Goal: Task Accomplishment & Management: Complete application form

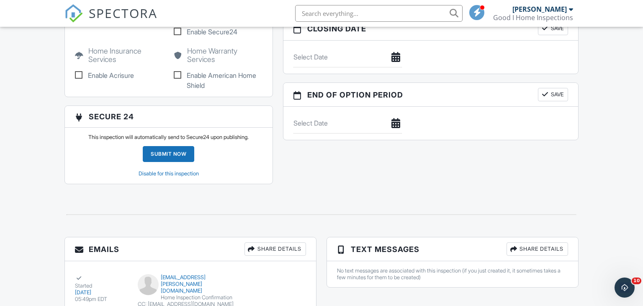
scroll to position [795, 0]
click at [77, 13] on img at bounding box center [73, 13] width 18 height 18
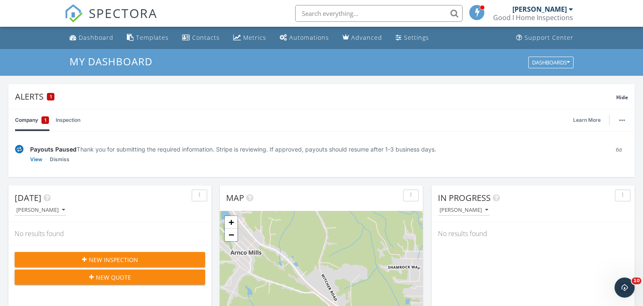
click at [94, 257] on span "New Inspection" at bounding box center [113, 259] width 49 height 9
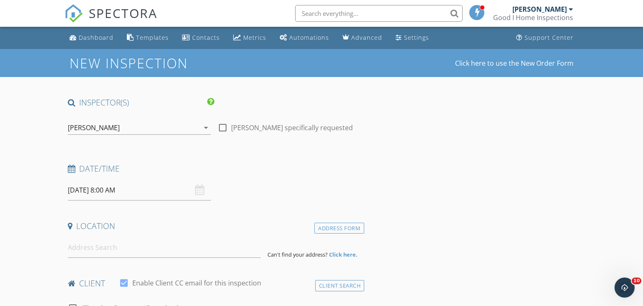
click at [220, 128] on div at bounding box center [222, 127] width 14 height 14
checkbox input "true"
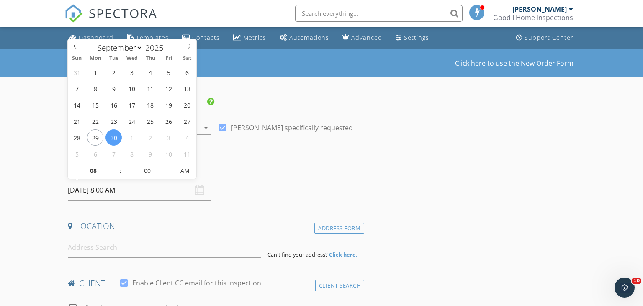
click at [130, 195] on input "09/30/2025 8:00 AM" at bounding box center [139, 190] width 143 height 20
select select "9"
type input "10/01/2025 8:00 AM"
type input "09"
type input "10/01/2025 9:00 AM"
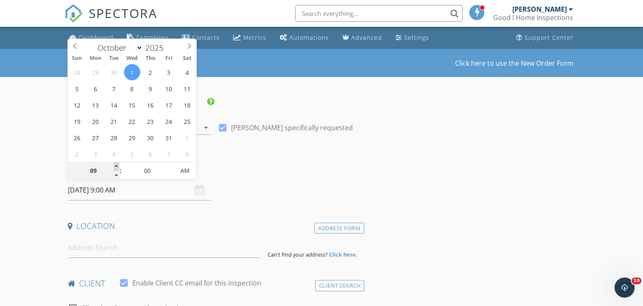
click at [117, 167] on span at bounding box center [116, 166] width 6 height 8
type input "10"
type input "10/01/2025 10:00 AM"
type input "11"
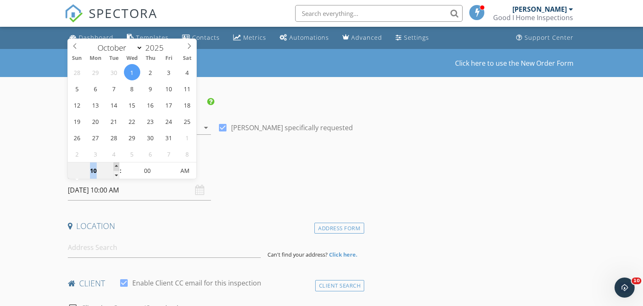
type input "10/01/2025 11:00 AM"
click at [117, 167] on span at bounding box center [116, 166] width 6 height 8
type input "12"
type input "10/01/2025 12:00 PM"
click at [116, 166] on span at bounding box center [116, 166] width 6 height 8
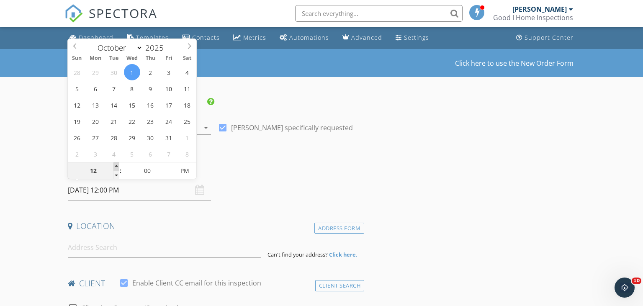
type input "01"
type input "10/01/2025 1:00 PM"
click at [116, 166] on span at bounding box center [116, 166] width 6 height 8
type input "02"
type input "10/01/2025 2:00 PM"
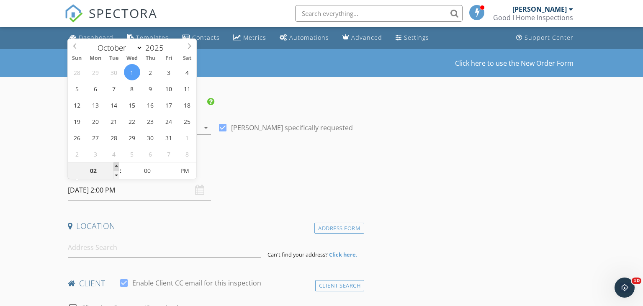
click at [116, 166] on span at bounding box center [116, 166] width 6 height 8
type input "03"
type input "10/01/2025 3:00 PM"
click at [116, 166] on span at bounding box center [116, 166] width 6 height 8
type input "04"
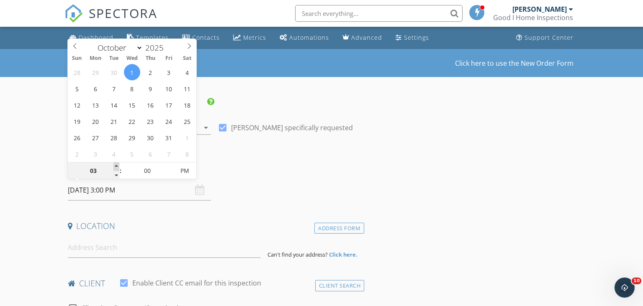
type input "10/01/2025 4:00 PM"
click at [116, 166] on span at bounding box center [116, 166] width 6 height 8
type input "03"
type input "10/01/2025 3:00 PM"
click at [115, 175] on span at bounding box center [116, 175] width 6 height 8
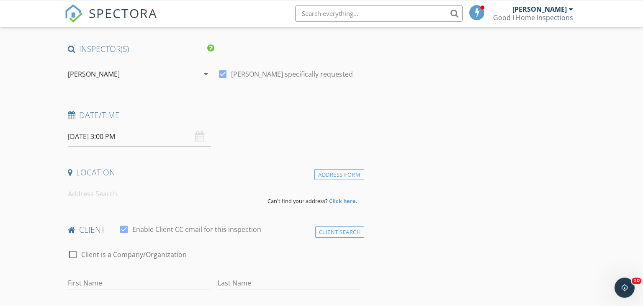
scroll to position [88, 0]
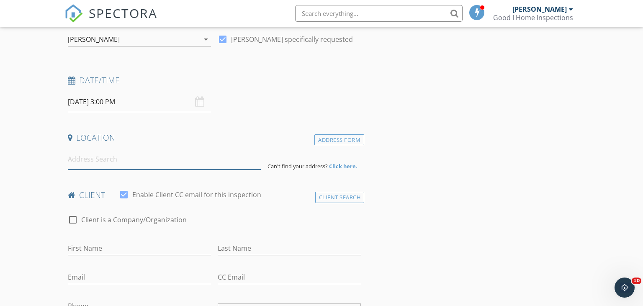
click at [103, 162] on input at bounding box center [164, 159] width 193 height 20
type input "40 Pebble Brooke Ct, Covington, GA, USA"
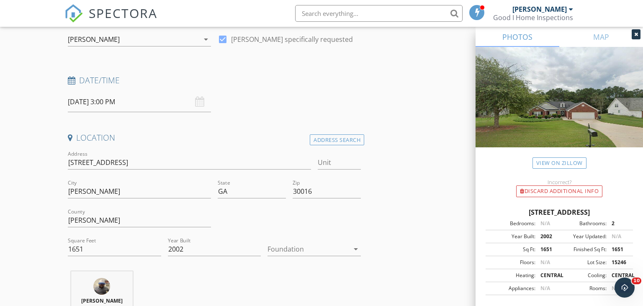
click at [280, 250] on div at bounding box center [308, 248] width 82 height 13
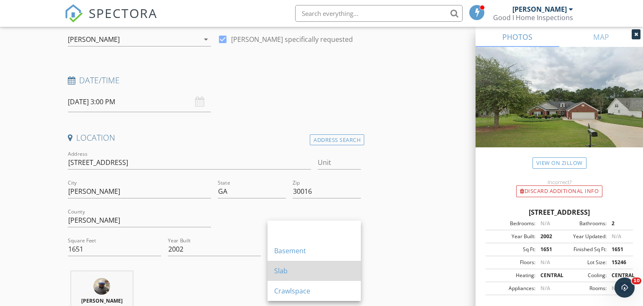
click at [286, 270] on div "Slab" at bounding box center [314, 271] width 80 height 10
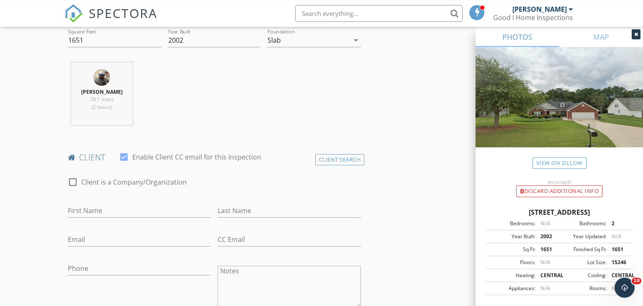
scroll to position [353, 0]
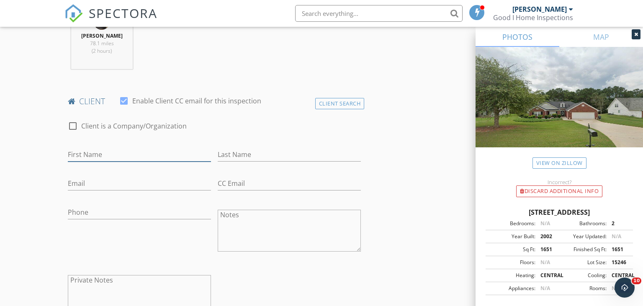
click at [125, 156] on input "First Name" at bounding box center [139, 155] width 143 height 14
click at [335, 99] on div "Client Search" at bounding box center [339, 103] width 49 height 11
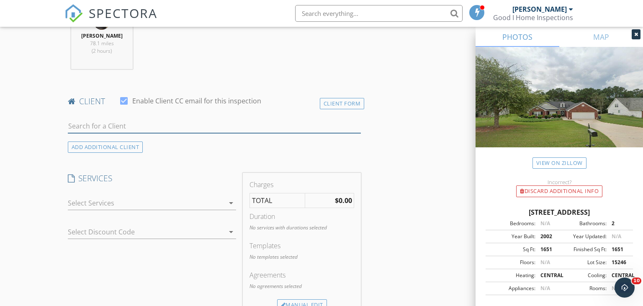
click at [207, 126] on input "text" at bounding box center [214, 126] width 293 height 14
type input "sheila"
click at [216, 137] on li "Sheila McClain sheilamcclain664@gmail.com" at bounding box center [214, 144] width 292 height 23
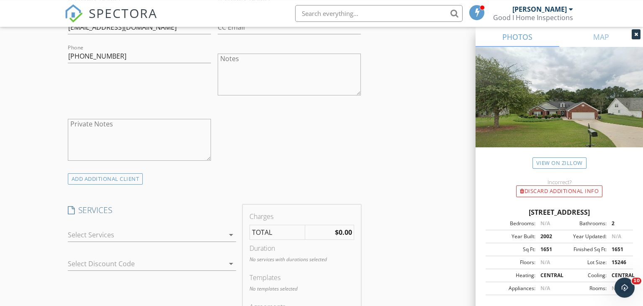
scroll to position [530, 0]
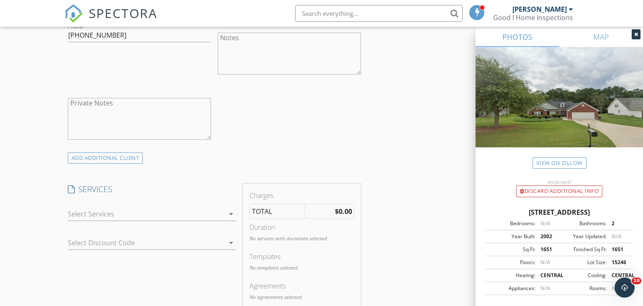
click at [140, 213] on div at bounding box center [146, 213] width 156 height 13
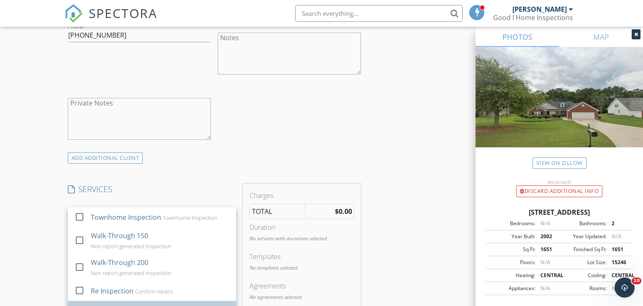
click at [106, 305] on div "Residential Inspection" at bounding box center [124, 311] width 69 height 10
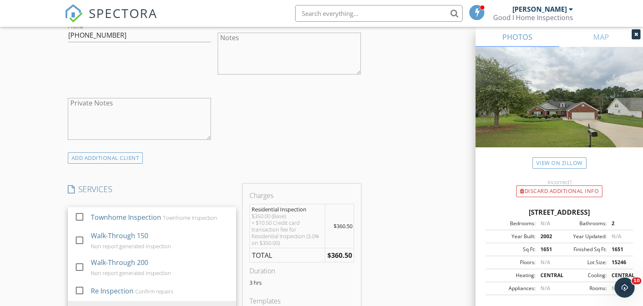
click at [235, 147] on div "check_box_outline_blank Client is a Company/Organization First Name Sheila Last…" at bounding box center [214, 44] width 300 height 217
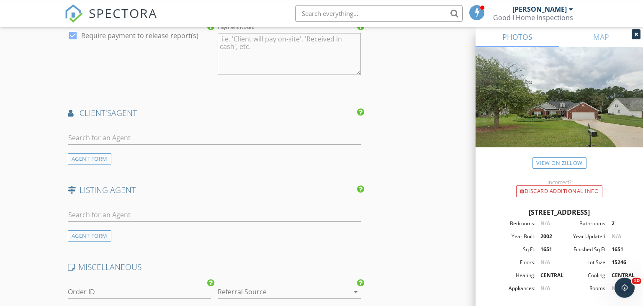
scroll to position [972, 0]
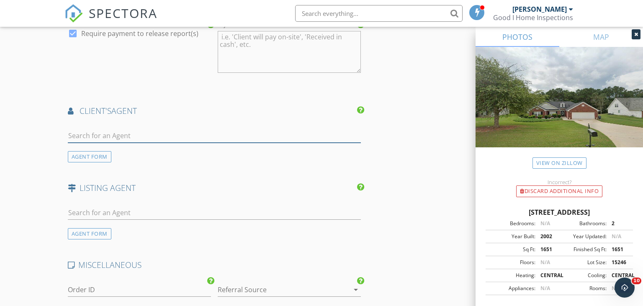
click at [127, 130] on input "text" at bounding box center [214, 136] width 293 height 14
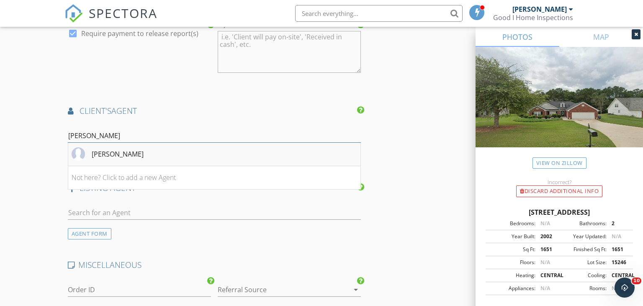
type input "byron"
click at [129, 149] on div "Byron Weston" at bounding box center [118, 154] width 52 height 10
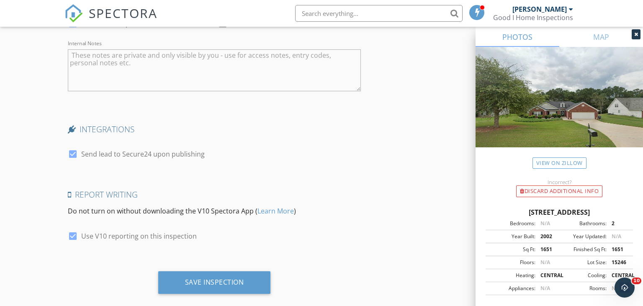
scroll to position [1463, 0]
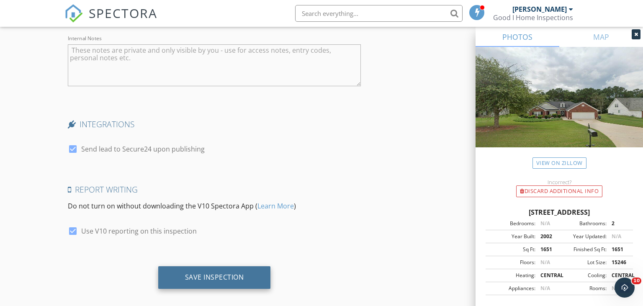
click at [256, 267] on div "Save Inspection" at bounding box center [214, 277] width 113 height 23
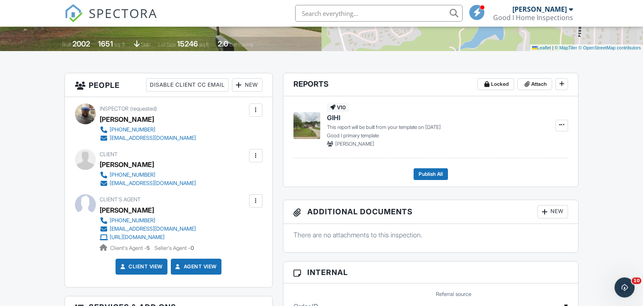
scroll to position [177, 0]
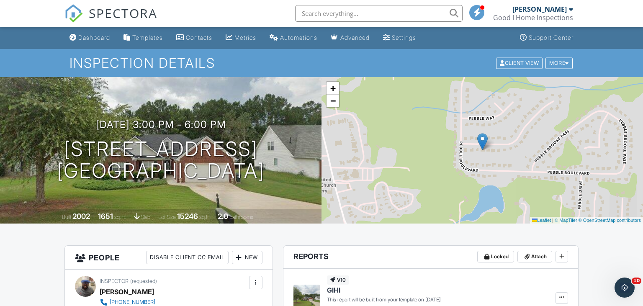
click at [72, 16] on img at bounding box center [73, 13] width 18 height 18
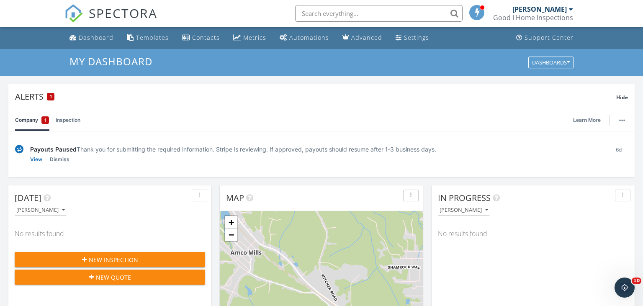
click at [113, 259] on span "New Inspection" at bounding box center [113, 259] width 49 height 9
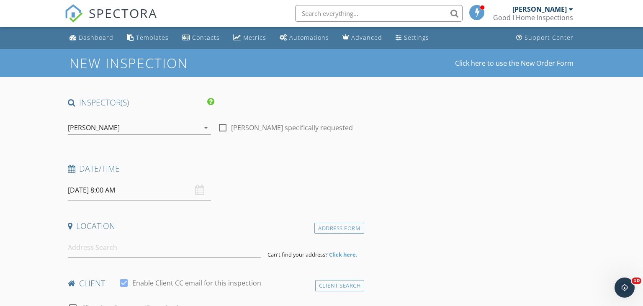
click at [220, 128] on div at bounding box center [222, 127] width 14 height 14
checkbox input "true"
click at [175, 192] on input "09/30/2025 8:00 AM" at bounding box center [139, 190] width 143 height 20
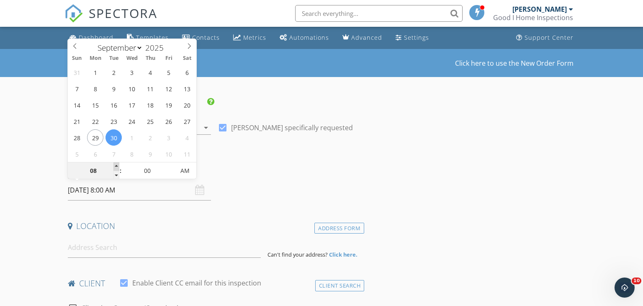
type input "09"
type input "09/30/2025 9:00 AM"
click at [115, 168] on span at bounding box center [116, 166] width 6 height 8
type input "10"
type input "09/30/2025 10:00 AM"
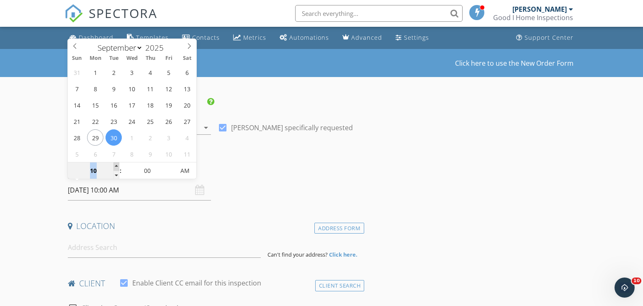
click at [115, 168] on span at bounding box center [116, 166] width 6 height 8
type input "11"
type input "09/30/2025 11:00 AM"
click at [115, 168] on span at bounding box center [116, 166] width 6 height 8
type input "12"
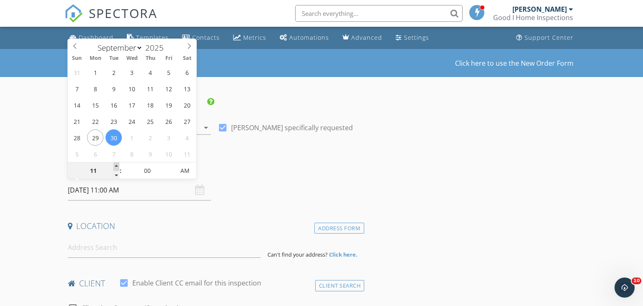
type input "09/30/2025 12:00 PM"
click at [115, 168] on span at bounding box center [116, 166] width 6 height 8
type input "01"
type input "09/30/2025 1:00 PM"
click at [115, 168] on span at bounding box center [116, 166] width 6 height 8
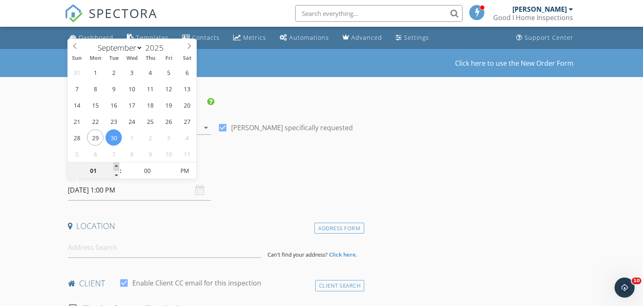
type input "02"
type input "[DATE] 2:00 PM"
click at [115, 168] on span at bounding box center [116, 166] width 6 height 8
type input "03"
type input "[DATE] 3:00 PM"
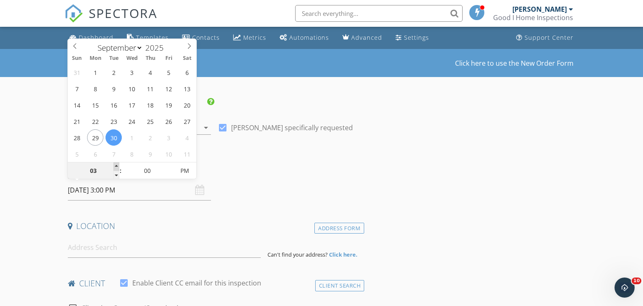
click at [115, 168] on span at bounding box center [116, 166] width 6 height 8
type input "04"
type input "09/30/2025 4:00 PM"
click at [115, 168] on span at bounding box center [116, 166] width 6 height 8
type input "03"
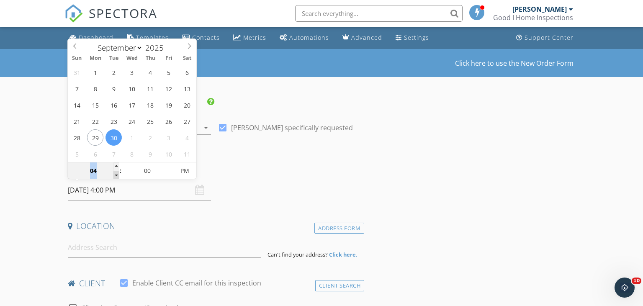
type input "09/30/2025 3:00 PM"
click at [116, 174] on span at bounding box center [116, 175] width 6 height 8
type input "02"
type input "09/30/2025 2:00 PM"
click at [115, 173] on span at bounding box center [116, 175] width 6 height 8
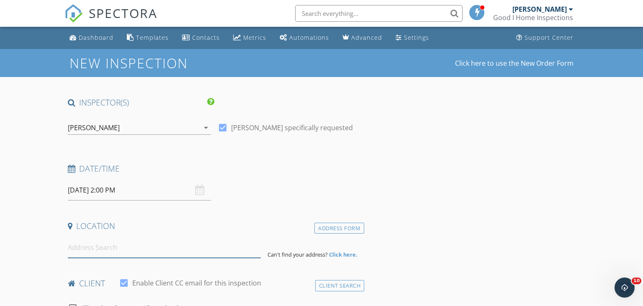
click at [131, 248] on input at bounding box center [164, 247] width 193 height 20
paste input "120 Oak Manor Dr, Covington, GA 30016"
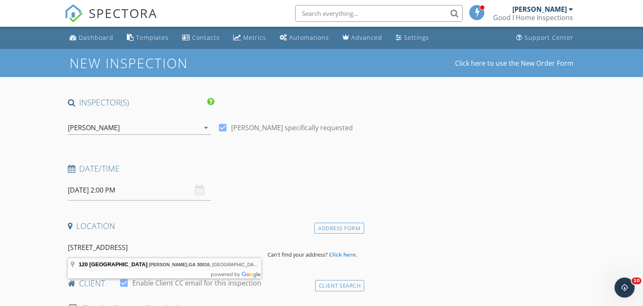
type input "120 Oak Manor Dr, Covington, GA 30016, USA"
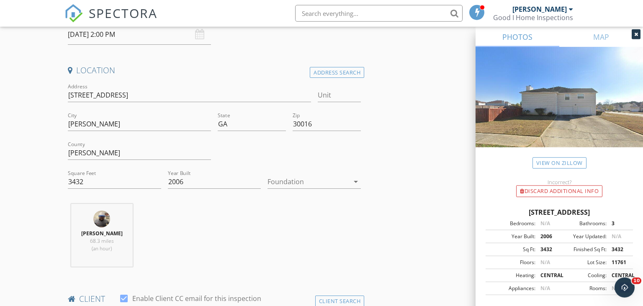
scroll to position [177, 0]
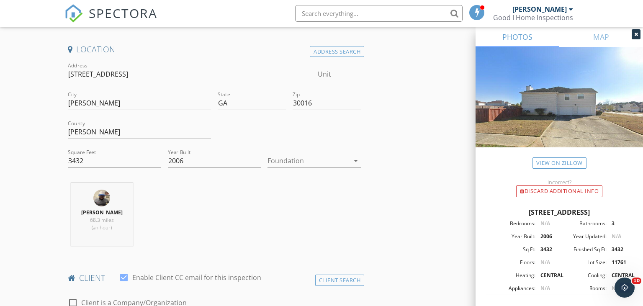
click at [339, 164] on div at bounding box center [308, 160] width 82 height 13
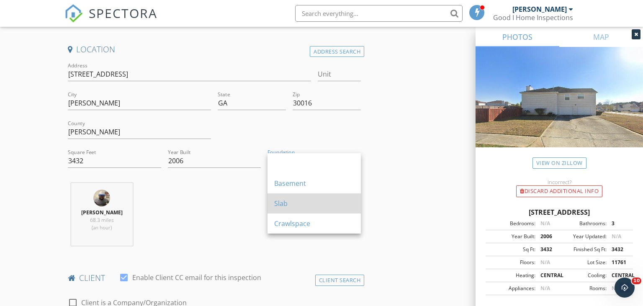
click at [312, 208] on div "Slab" at bounding box center [314, 203] width 80 height 10
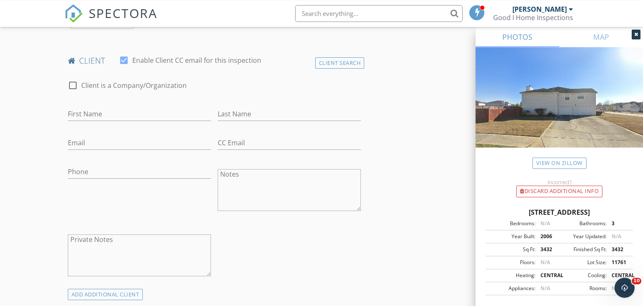
scroll to position [486, 0]
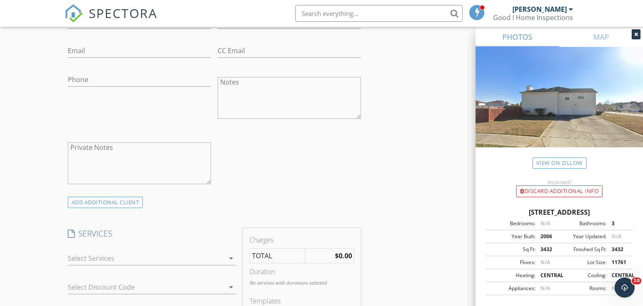
click at [154, 259] on div at bounding box center [146, 257] width 156 height 13
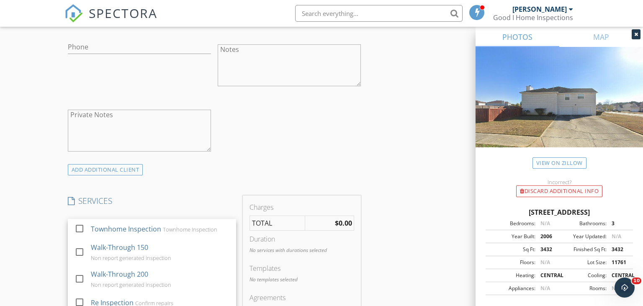
scroll to position [574, 0]
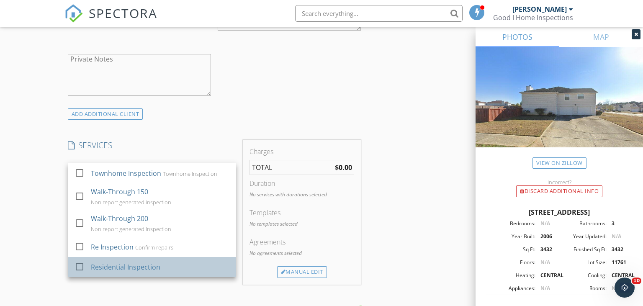
click at [125, 262] on div "Residential Inspection" at bounding box center [124, 267] width 69 height 10
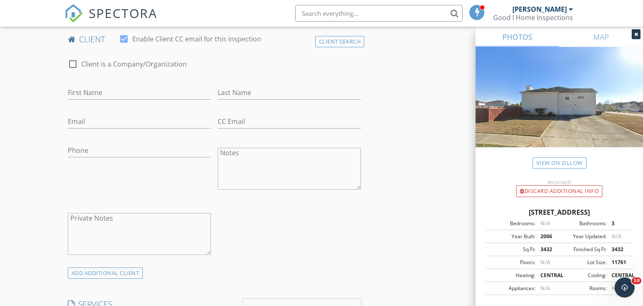
scroll to position [265, 0]
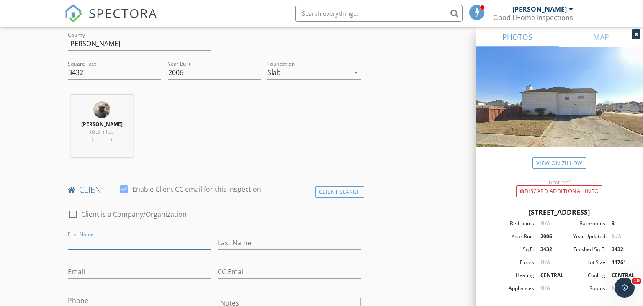
click at [112, 242] on input "First Name" at bounding box center [139, 243] width 143 height 14
click at [139, 241] on input "Pauline Powell" at bounding box center [139, 243] width 143 height 14
type input "Pauline Powell &"
type input "Kerry-Ann Dennis"
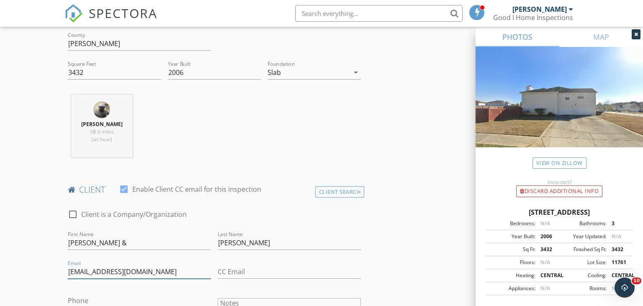
type input "Gunter49@msn.com"
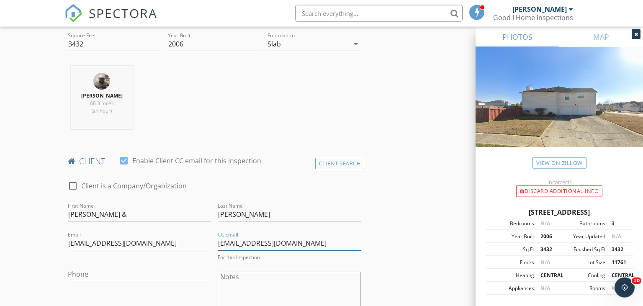
scroll to position [353, 0]
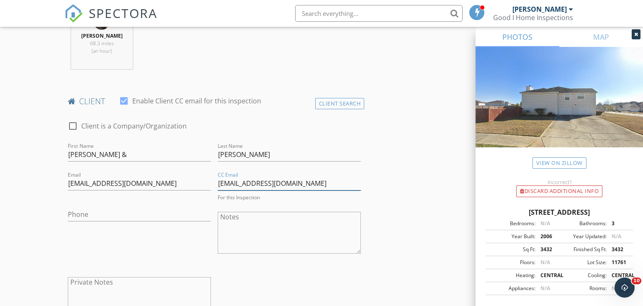
type input "Kadennis49@gmail.com"
click at [143, 215] on input "Phone" at bounding box center [139, 212] width 143 height 14
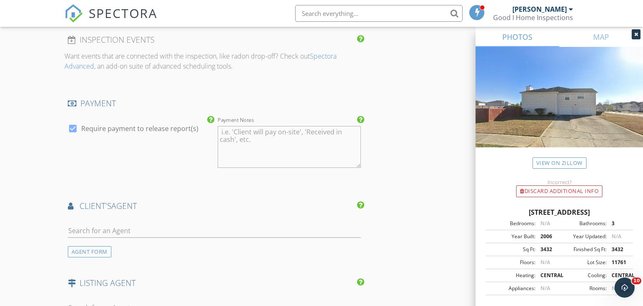
scroll to position [927, 0]
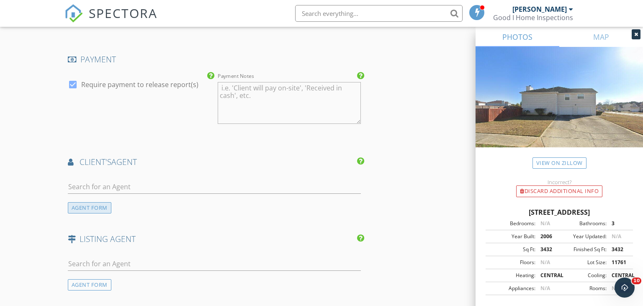
type input "914-318-4621"
click at [103, 202] on div "AGENT FORM" at bounding box center [90, 207] width 44 height 11
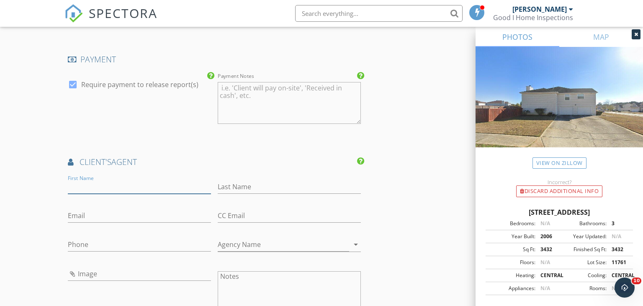
click at [122, 183] on input "First Name" at bounding box center [139, 187] width 143 height 14
type input "Christine"
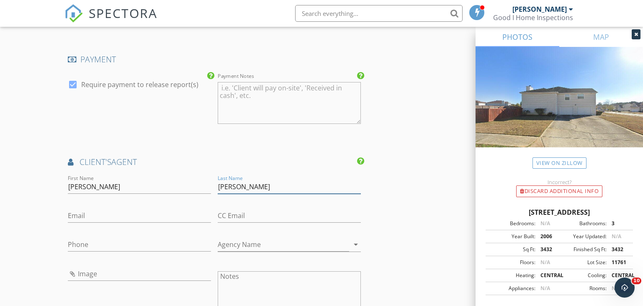
type input "Carter"
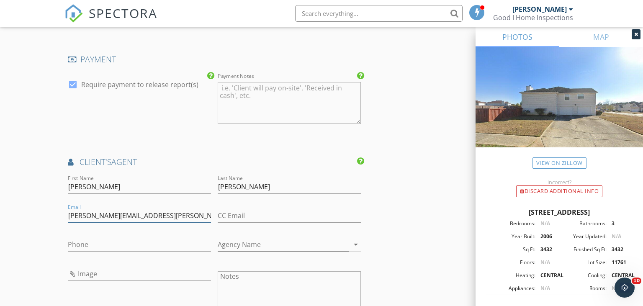
type input "Christine.carter@metrobrokers.com"
drag, startPoint x: 120, startPoint y: 183, endPoint x: 90, endPoint y: 238, distance: 63.5
click at [68, 194] on input "Christine" at bounding box center [139, 187] width 143 height 14
click at [90, 238] on input "Phone" at bounding box center [139, 245] width 143 height 14
type input "678-205-7679"
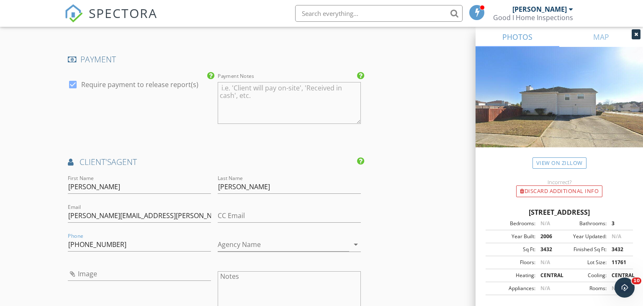
click at [143, 128] on div "check_box Require payment to release report(s)" at bounding box center [139, 103] width 150 height 65
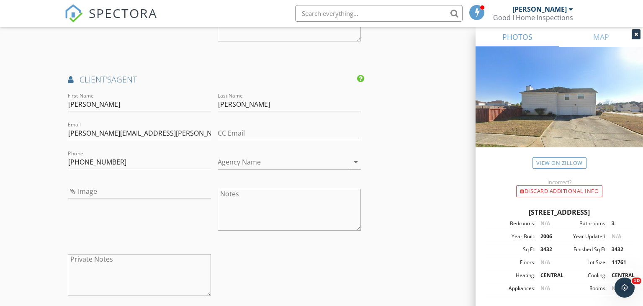
scroll to position [1016, 0]
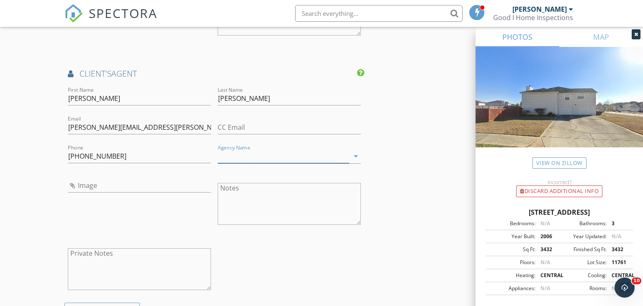
click at [277, 149] on input "Agency Name" at bounding box center [283, 156] width 131 height 14
click at [280, 149] on input "Agency Name" at bounding box center [283, 156] width 131 height 14
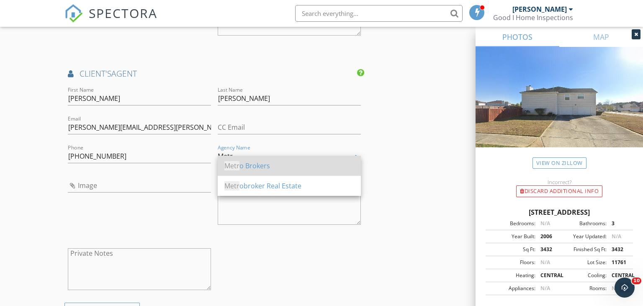
click at [260, 164] on div "Metr o Brokers" at bounding box center [289, 166] width 130 height 10
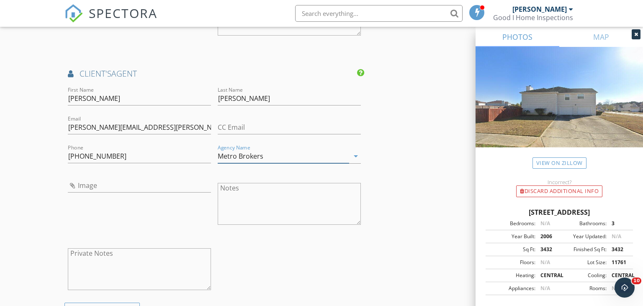
click at [264, 151] on input "Metro Brokers" at bounding box center [283, 156] width 131 height 14
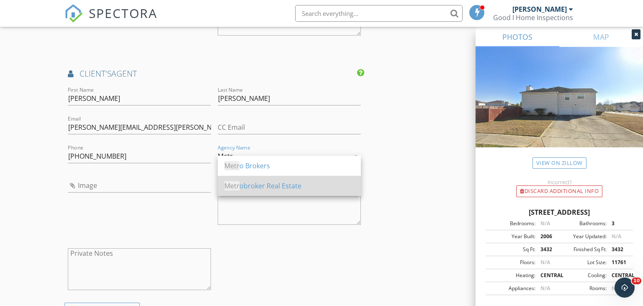
click at [273, 184] on div "Metr obroker Real Estate" at bounding box center [289, 186] width 130 height 10
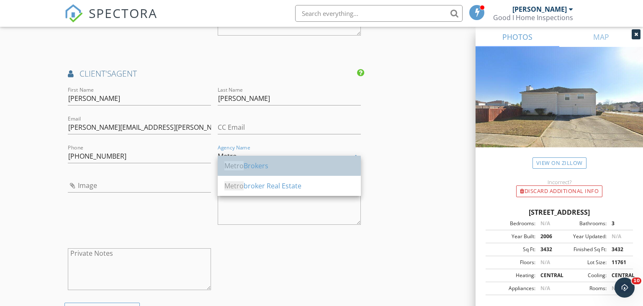
click at [277, 168] on div "Metro Brokers" at bounding box center [289, 166] width 130 height 10
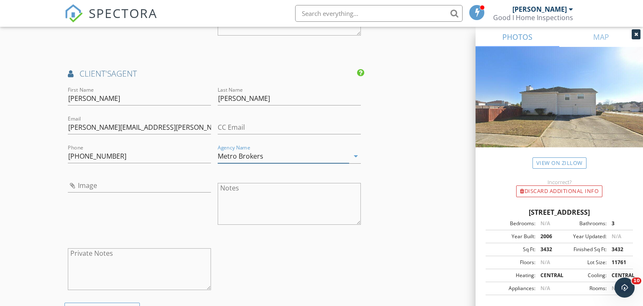
type input "Metro Brokers"
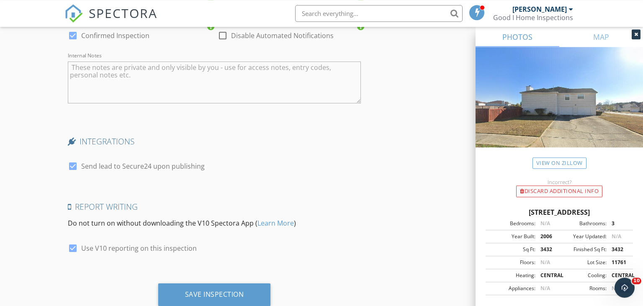
scroll to position [1468, 0]
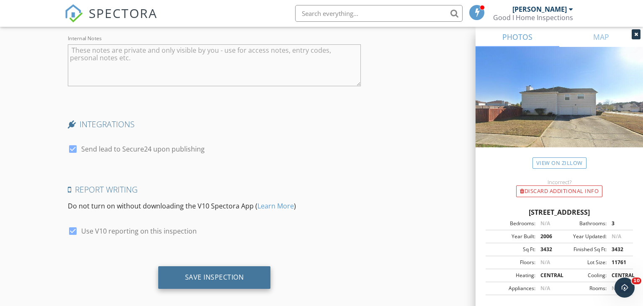
click at [246, 268] on div "Save Inspection" at bounding box center [214, 277] width 113 height 23
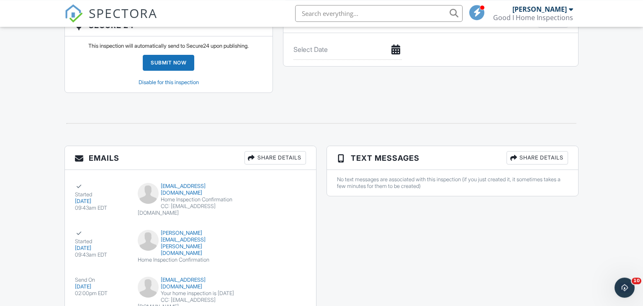
scroll to position [909, 0]
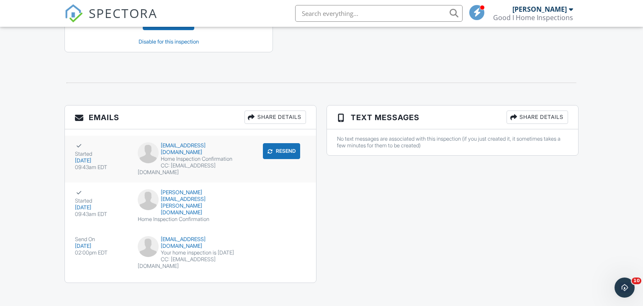
click at [230, 162] on div "CC: Kadennis49@gmail.com" at bounding box center [190, 168] width 105 height 13
click at [193, 73] on div at bounding box center [321, 83] width 524 height 28
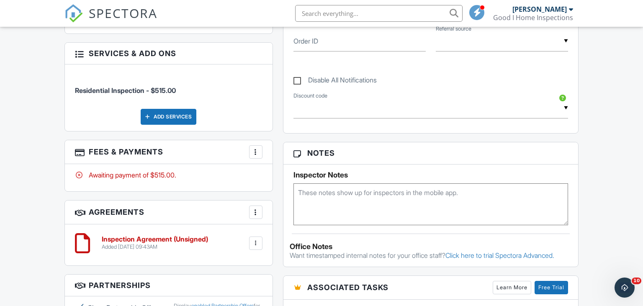
scroll to position [467, 0]
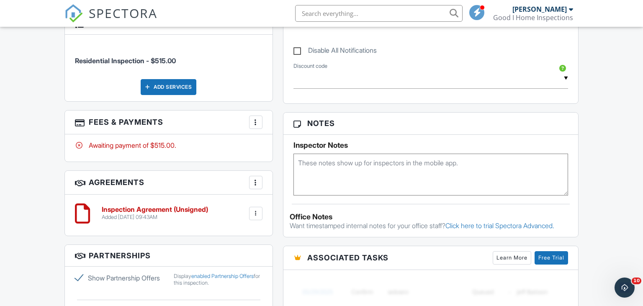
click at [354, 171] on textarea at bounding box center [430, 175] width 275 height 42
type textarea "d"
type textarea "cbs code-8008971"
click at [379, 113] on h3 "Notes" at bounding box center [430, 124] width 295 height 22
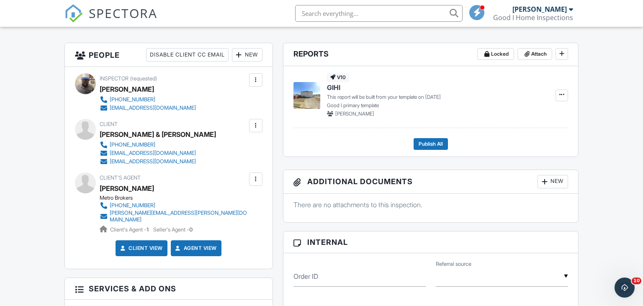
scroll to position [26, 0]
